Goal: Unclear: Browse casually

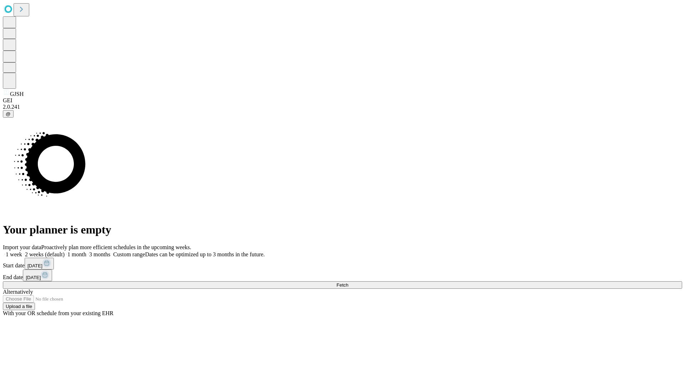
click at [348, 283] on span "Fetch" at bounding box center [342, 285] width 12 height 5
